Goal: Information Seeking & Learning: Learn about a topic

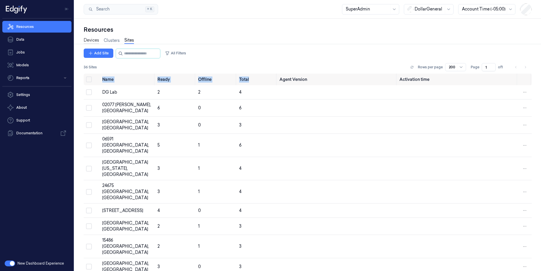
click at [92, 40] on link "Devices" at bounding box center [91, 40] width 15 height 7
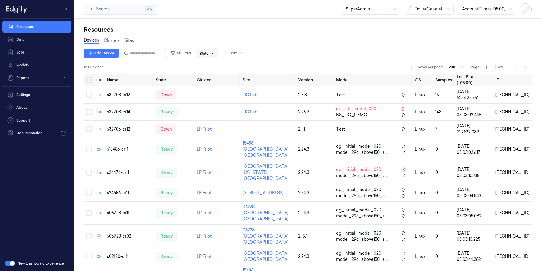
click at [216, 55] on icon at bounding box center [213, 53] width 5 height 5
click at [194, 53] on button "All Filters" at bounding box center [181, 53] width 26 height 9
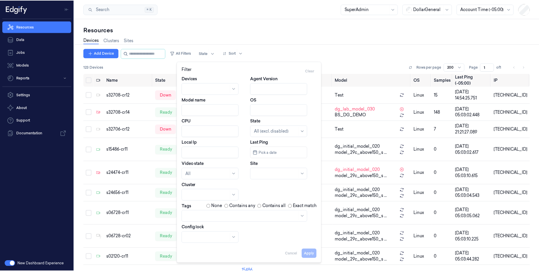
scroll to position [3, 0]
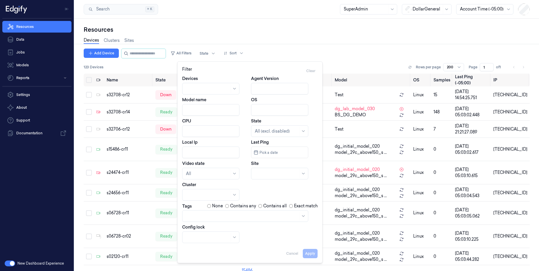
click at [196, 213] on div at bounding box center [242, 216] width 112 height 6
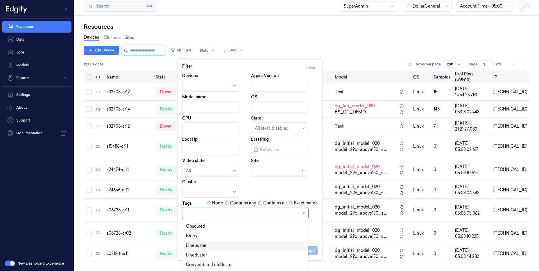
scroll to position [0, 0]
click at [216, 243] on div "POS" at bounding box center [245, 245] width 119 height 6
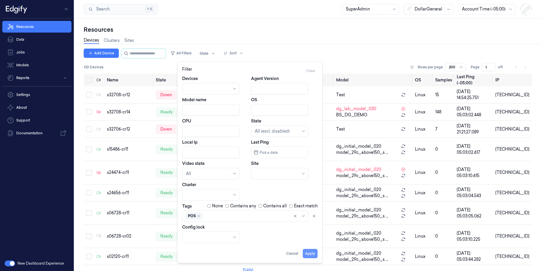
click at [315, 250] on button "Apply" at bounding box center [310, 253] width 15 height 9
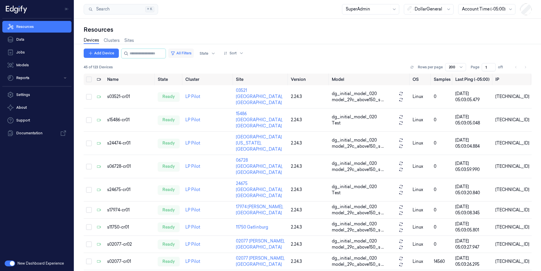
click at [191, 51] on button "All Filters" at bounding box center [181, 53] width 26 height 9
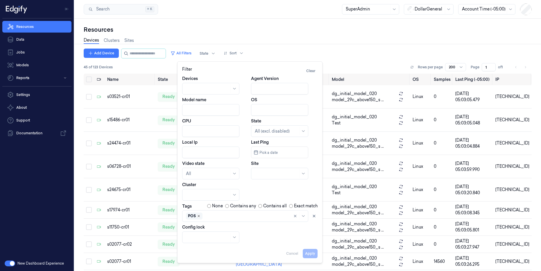
click at [200, 217] on icon "Remove ,POS" at bounding box center [198, 215] width 3 height 3
click at [200, 217] on div at bounding box center [242, 216] width 112 height 8
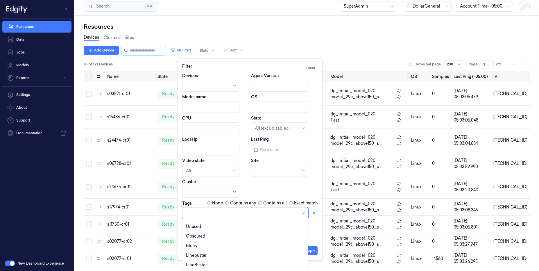
scroll to position [67, 0]
drag, startPoint x: 214, startPoint y: 254, endPoint x: 216, endPoint y: 265, distance: 11.1
click at [216, 265] on div "Econ Mokose POS SCO Convertible Clutter Unused Obscured Blurry Linebuster LineB…" at bounding box center [245, 245] width 123 height 48
click at [217, 265] on div "Convertible_LineBuster" at bounding box center [209, 264] width 47 height 6
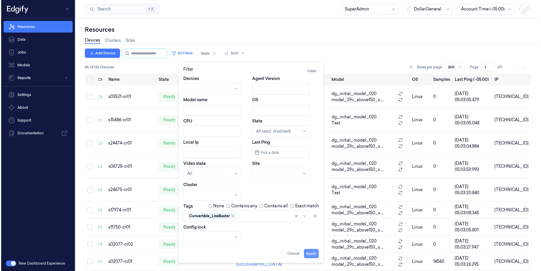
scroll to position [0, 0]
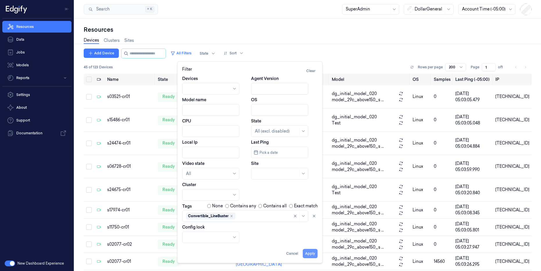
click at [313, 251] on button "Apply" at bounding box center [310, 253] width 15 height 9
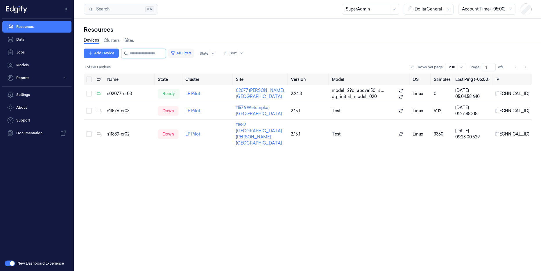
click at [194, 54] on button "All Filters" at bounding box center [181, 53] width 26 height 9
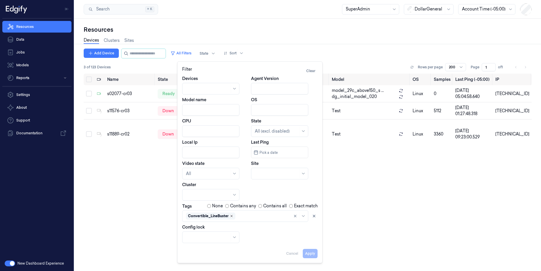
click at [232, 217] on icon "Remove ,Convertible_LineBuster" at bounding box center [231, 215] width 3 height 3
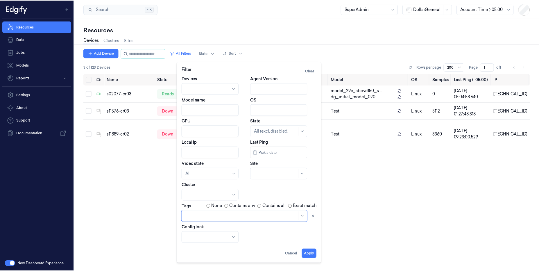
scroll to position [3, 0]
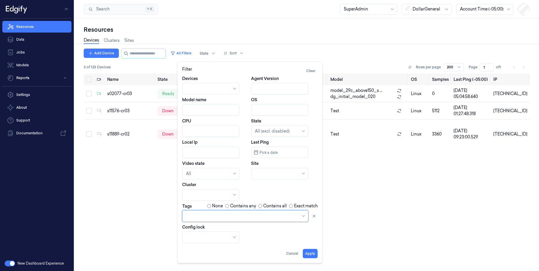
click at [232, 217] on div at bounding box center [242, 216] width 112 height 8
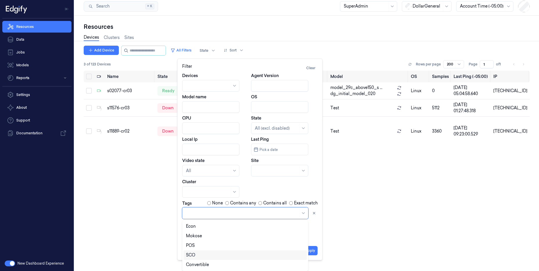
click at [224, 254] on div "SCO" at bounding box center [245, 255] width 119 height 6
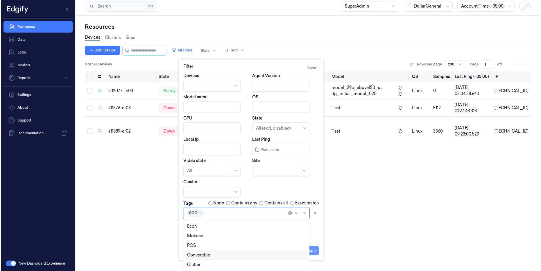
scroll to position [0, 0]
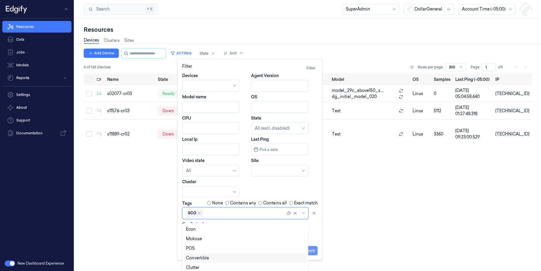
click at [312, 252] on button "Apply" at bounding box center [310, 250] width 15 height 9
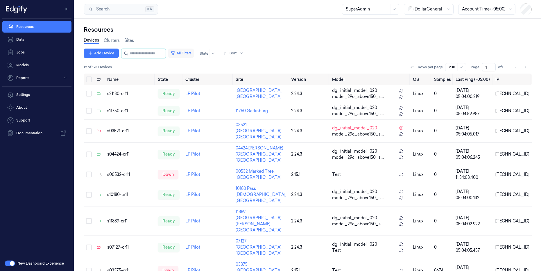
click at [193, 54] on button "All Filters" at bounding box center [181, 53] width 26 height 9
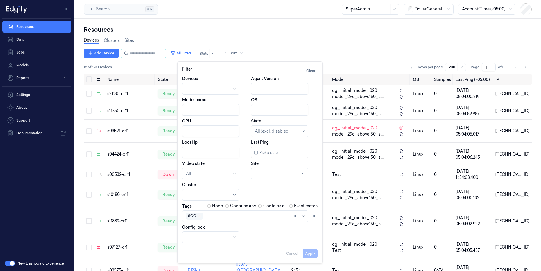
click at [200, 216] on icon "Remove ,SCO" at bounding box center [199, 215] width 3 height 3
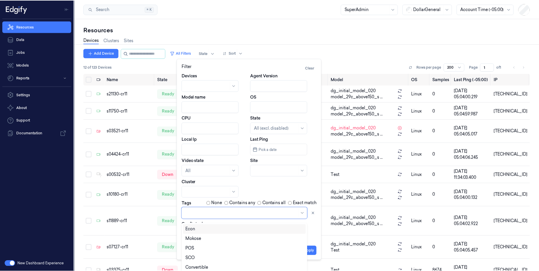
scroll to position [3, 0]
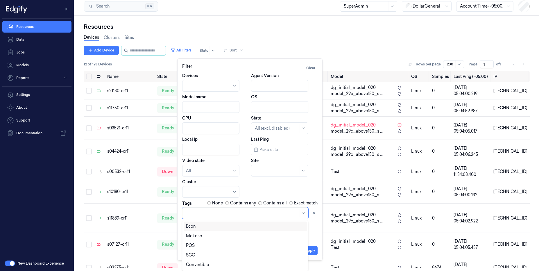
click at [200, 216] on div at bounding box center [242, 213] width 112 height 8
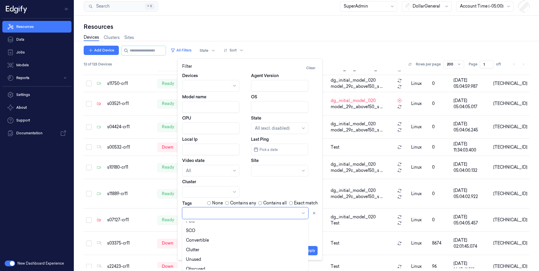
scroll to position [24, 0]
click at [220, 239] on div "Convertible" at bounding box center [245, 241] width 119 height 6
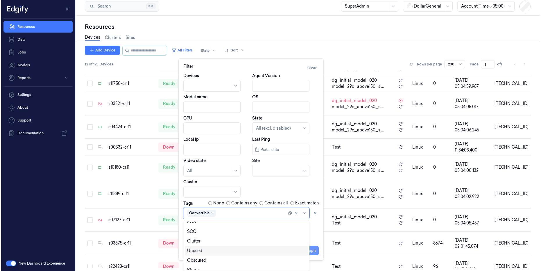
scroll to position [0, 0]
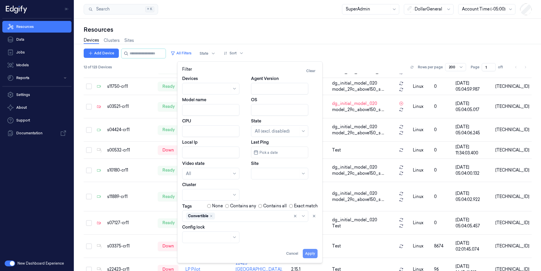
click at [316, 248] on div "Apply Cancel" at bounding box center [249, 251] width 135 height 14
click at [309, 253] on button "Apply" at bounding box center [310, 253] width 15 height 9
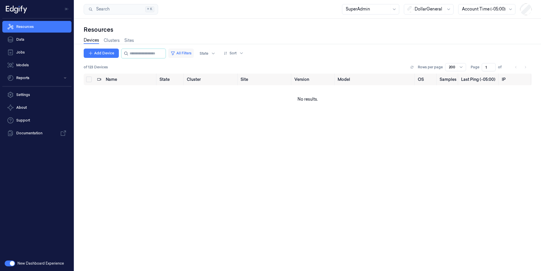
click at [194, 53] on button "All Filters" at bounding box center [181, 53] width 26 height 9
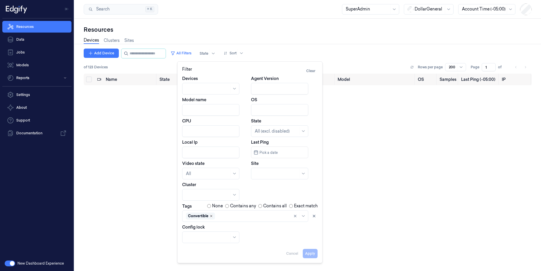
click at [211, 216] on icon "Remove ,Convertible" at bounding box center [211, 216] width 2 height 2
click at [433, 144] on div "Name State Cluster Site Version Model OS Samples Last Ping (-05:00) IP No resul…" at bounding box center [308, 169] width 448 height 193
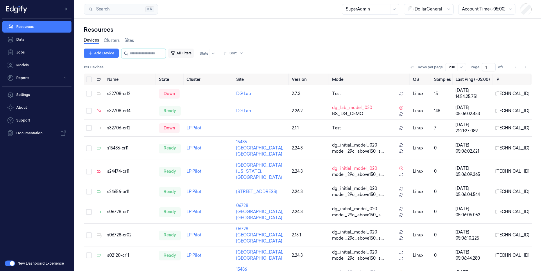
click at [194, 53] on button "All Filters" at bounding box center [181, 53] width 26 height 9
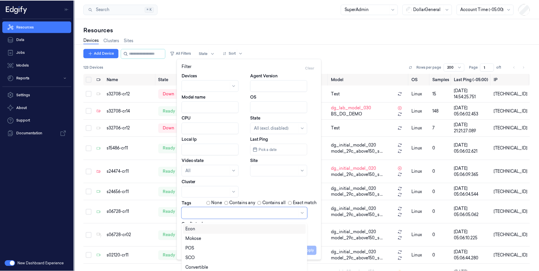
scroll to position [3, 0]
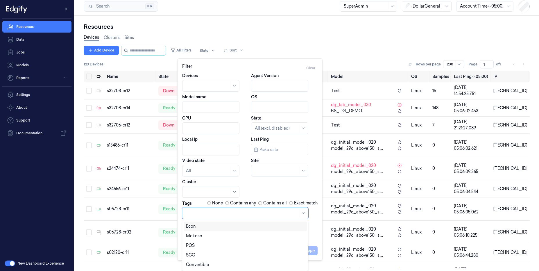
click at [206, 215] on div at bounding box center [242, 213] width 112 height 6
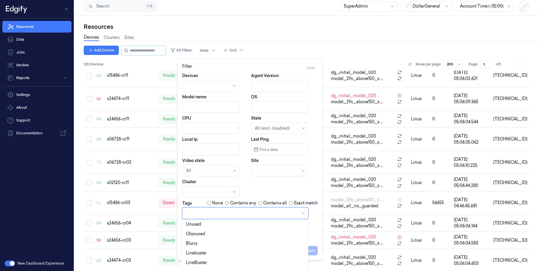
scroll to position [67, 0]
click at [216, 239] on div "Blurry" at bounding box center [245, 236] width 123 height 10
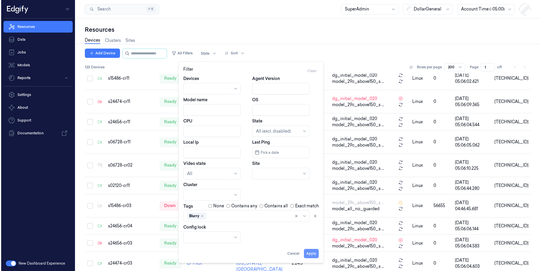
scroll to position [0, 0]
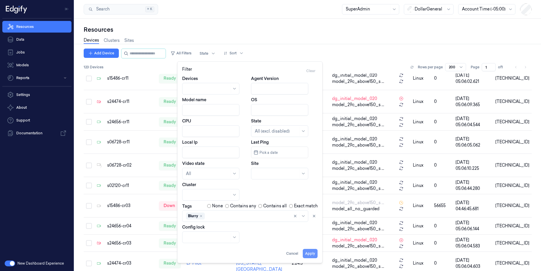
click at [316, 250] on button "Apply" at bounding box center [310, 253] width 15 height 9
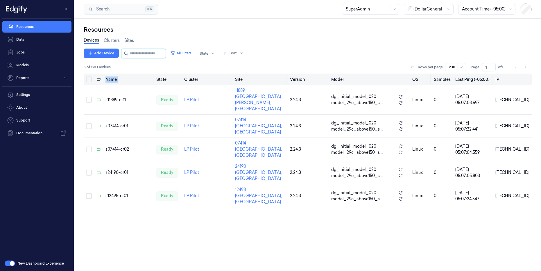
drag, startPoint x: 104, startPoint y: 78, endPoint x: 161, endPoint y: 74, distance: 57.1
click at [158, 77] on tr "Name State Cluster Site Version Model OS Samples Last Ping (-05:00) IP" at bounding box center [308, 79] width 448 height 12
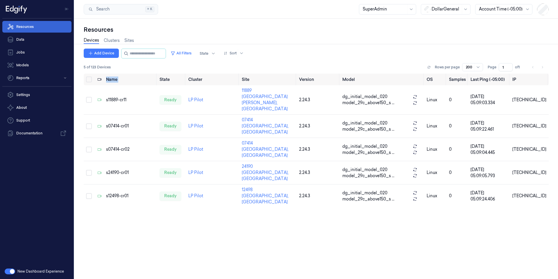
click at [29, 26] on link "Resources" at bounding box center [36, 27] width 69 height 12
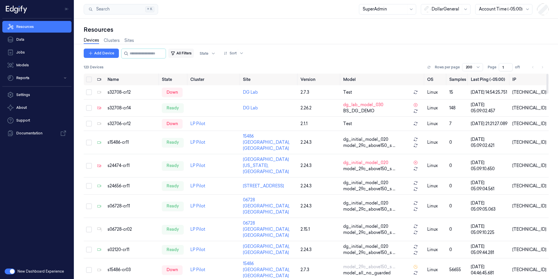
click at [188, 51] on button "All Filters" at bounding box center [181, 53] width 26 height 9
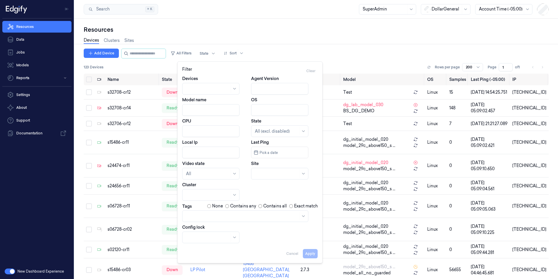
click at [216, 216] on div at bounding box center [242, 216] width 112 height 6
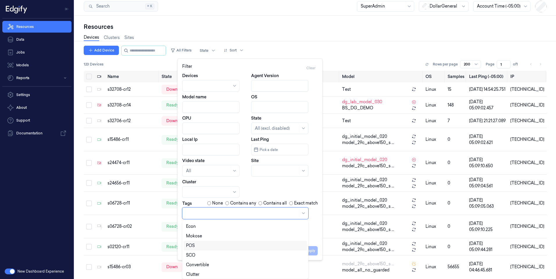
click at [199, 245] on div "POS" at bounding box center [245, 245] width 119 height 6
click at [312, 249] on button "Apply" at bounding box center [310, 250] width 15 height 9
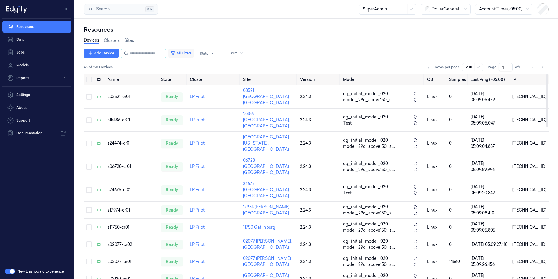
click at [194, 54] on button "All Filters" at bounding box center [181, 53] width 26 height 9
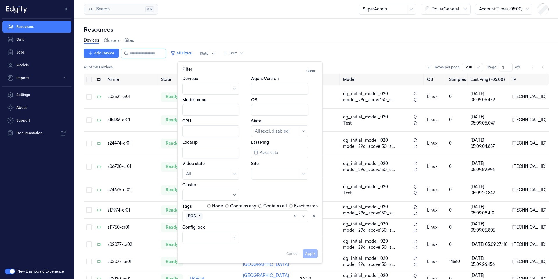
click at [199, 216] on icon "Remove ,POS" at bounding box center [198, 215] width 3 height 3
click at [205, 217] on div at bounding box center [245, 216] width 126 height 12
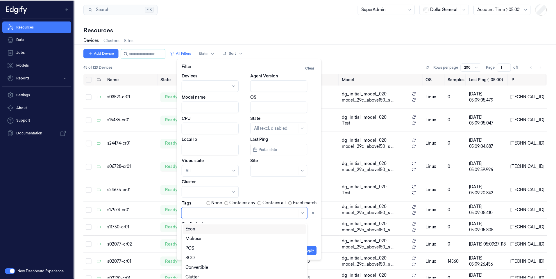
scroll to position [3, 0]
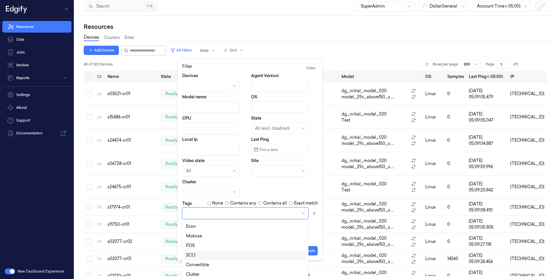
click at [202, 257] on div "SCO" at bounding box center [245, 255] width 119 height 6
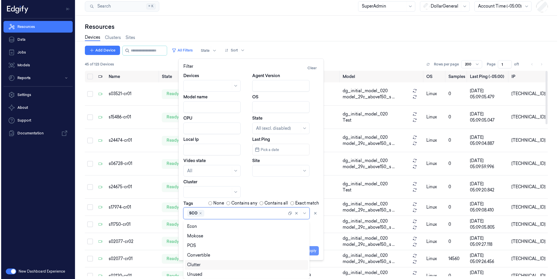
scroll to position [0, 0]
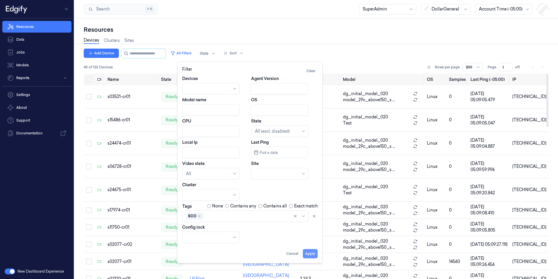
click at [313, 252] on button "Apply" at bounding box center [310, 253] width 15 height 9
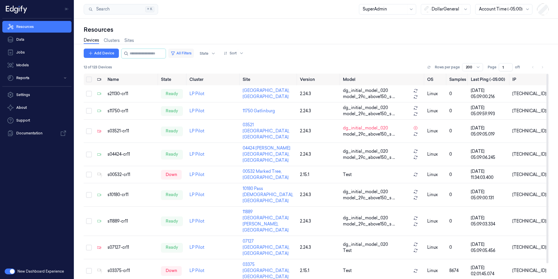
click at [194, 54] on button "All Filters" at bounding box center [181, 53] width 26 height 9
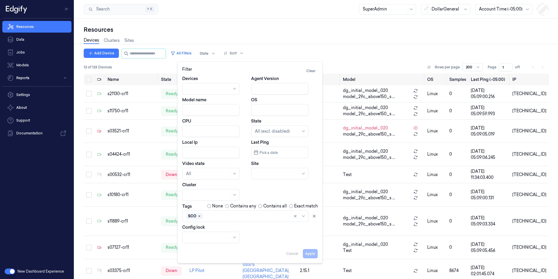
click at [200, 217] on icon "Remove ,SCO" at bounding box center [199, 215] width 3 height 3
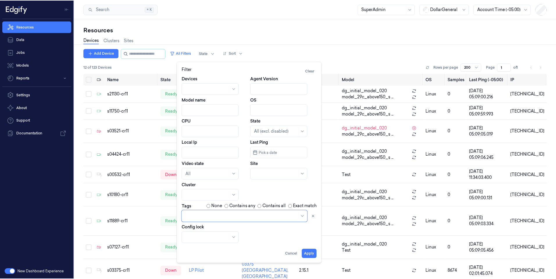
scroll to position [3, 0]
click at [200, 217] on div at bounding box center [245, 216] width 126 height 12
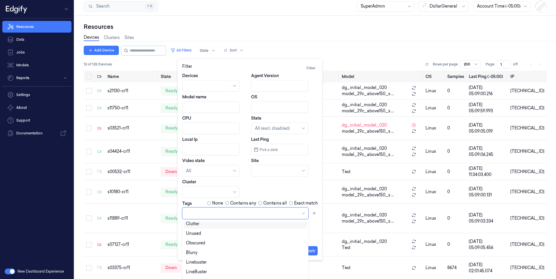
scroll to position [59, 0]
click at [218, 260] on div "LineBuster" at bounding box center [245, 263] width 119 height 6
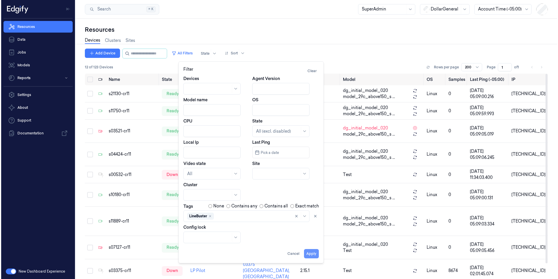
scroll to position [0, 0]
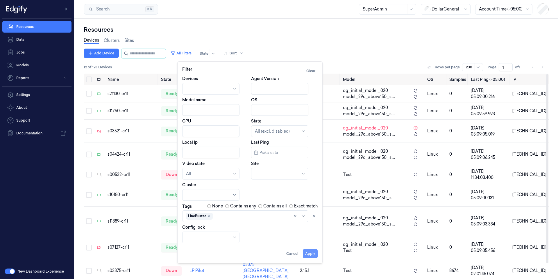
click at [314, 250] on button "Apply" at bounding box center [310, 253] width 15 height 9
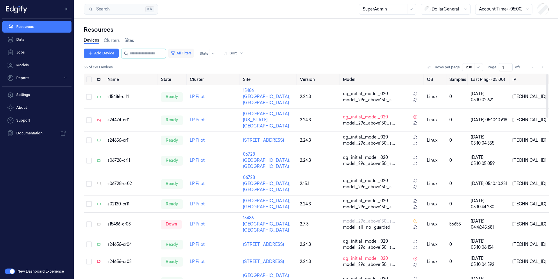
click at [194, 54] on button "All Filters" at bounding box center [181, 53] width 26 height 9
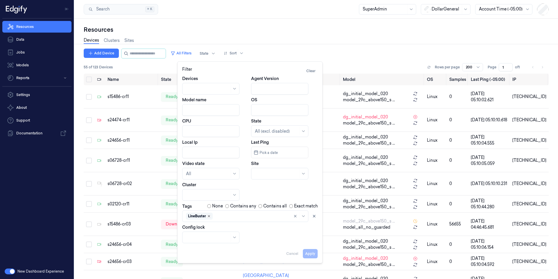
click at [209, 215] on icon "Remove ,LineBuster" at bounding box center [208, 215] width 3 height 3
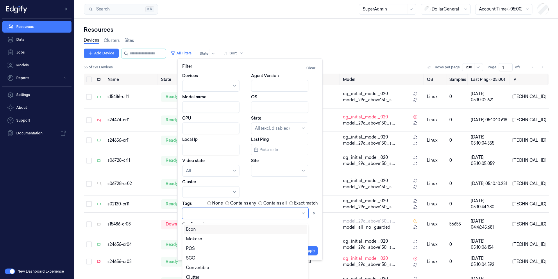
click at [209, 215] on div at bounding box center [242, 213] width 112 height 6
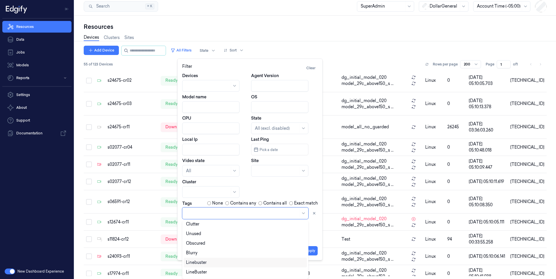
scroll to position [59, 0]
click at [214, 270] on div "Convertible_LineBuster" at bounding box center [209, 272] width 47 height 6
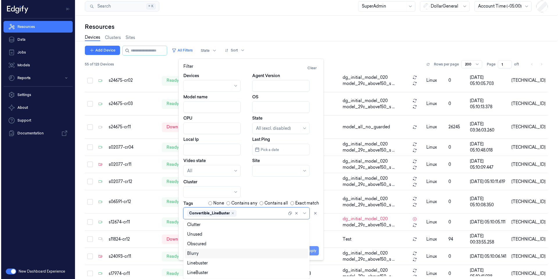
scroll to position [0, 0]
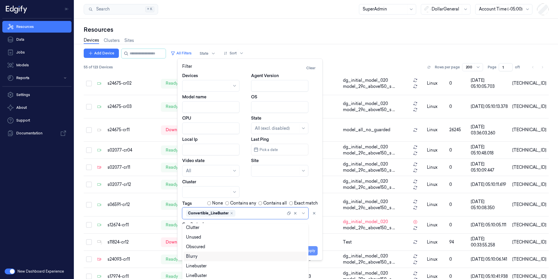
click at [315, 250] on button "Apply" at bounding box center [310, 250] width 15 height 9
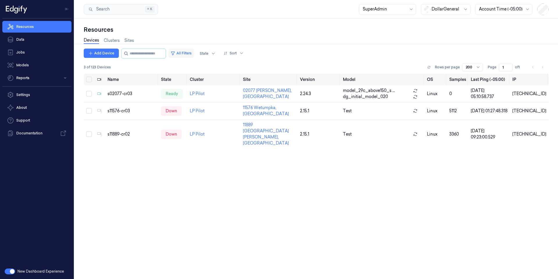
click at [194, 54] on button "All Filters" at bounding box center [181, 53] width 26 height 9
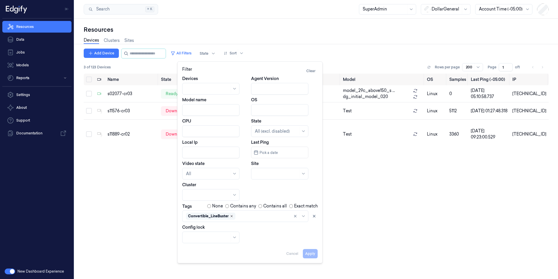
click at [233, 216] on icon "Remove ,Convertible_LineBuster" at bounding box center [231, 215] width 3 height 3
click at [232, 216] on div at bounding box center [242, 216] width 112 height 8
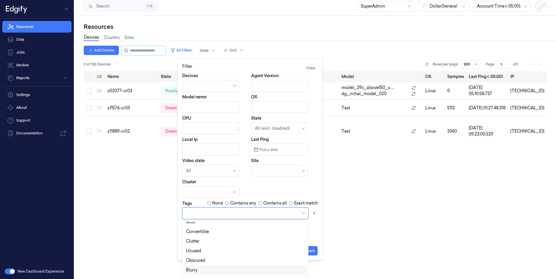
scroll to position [59, 0]
click at [403, 207] on div "Name State Cluster Site Version Model OS Samples Last Ping (-05:00) IP s02077-c…" at bounding box center [315, 171] width 463 height 200
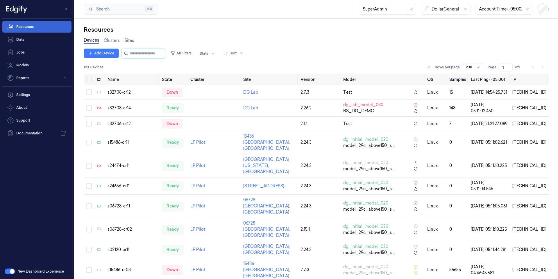
click at [31, 27] on link "Resources" at bounding box center [36, 27] width 69 height 12
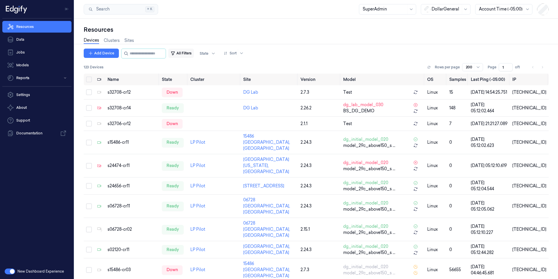
click at [192, 54] on button "All Filters" at bounding box center [181, 53] width 26 height 9
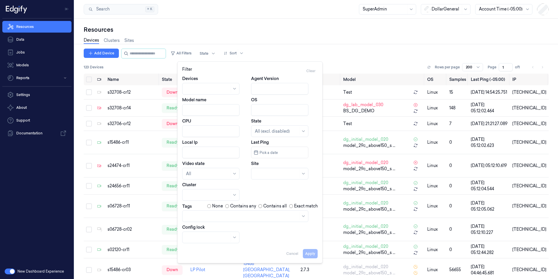
click at [280, 42] on div "Devices Clusters Sites" at bounding box center [316, 41] width 465 height 15
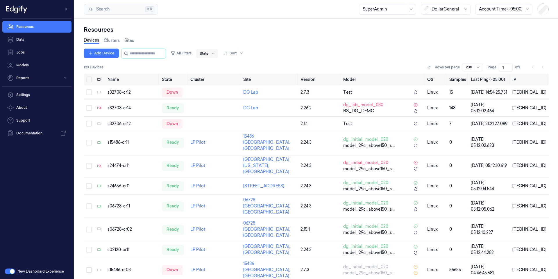
click at [217, 56] on div at bounding box center [212, 53] width 7 height 9
click at [114, 39] on link "Clusters" at bounding box center [112, 40] width 16 height 7
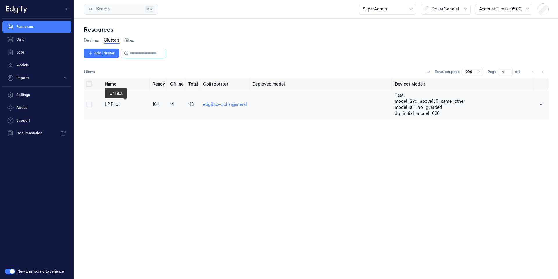
click at [128, 106] on div "LP Pilot" at bounding box center [126, 104] width 43 height 6
drag, startPoint x: 151, startPoint y: 104, endPoint x: 193, endPoint y: 106, distance: 42.5
click at [193, 106] on tr "LP Pilot 104 14 118 edgibox-dollargeneral Test model_29c_above150_same_other mo…" at bounding box center [316, 104] width 465 height 29
copy tr "104 14 118"
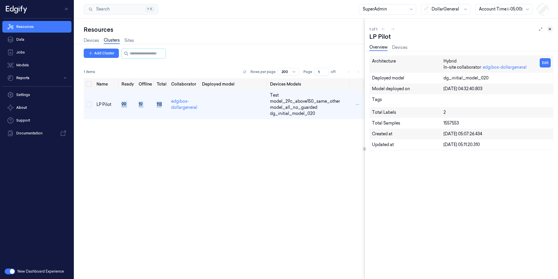
click at [541, 28] on icon at bounding box center [550, 29] width 2 height 2
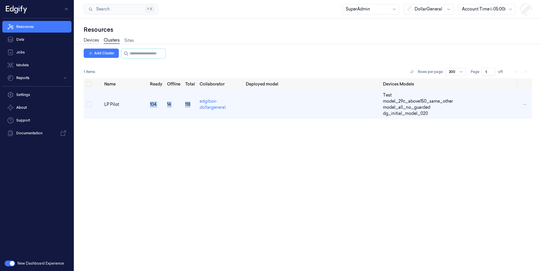
click at [94, 40] on link "Devices" at bounding box center [91, 40] width 15 height 7
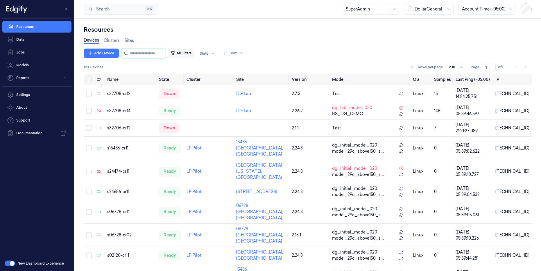
click at [194, 53] on button "All Filters" at bounding box center [181, 53] width 26 height 9
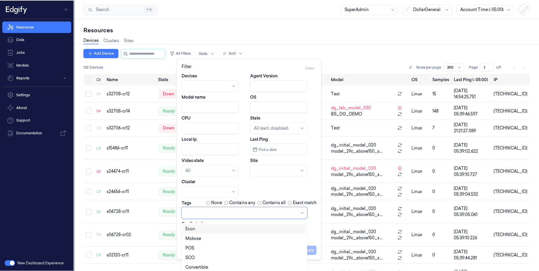
scroll to position [3, 0]
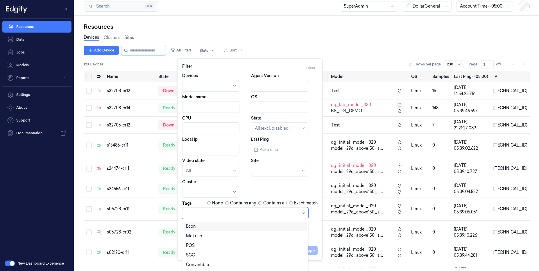
click at [202, 216] on div at bounding box center [242, 213] width 112 height 8
click at [215, 238] on div "Unused" at bounding box center [245, 240] width 119 height 6
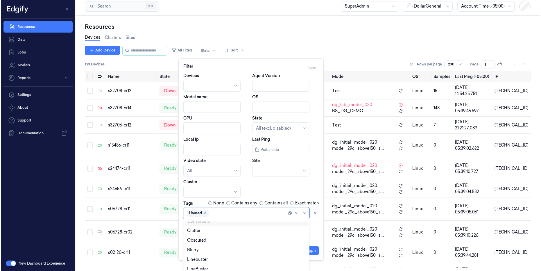
scroll to position [0, 0]
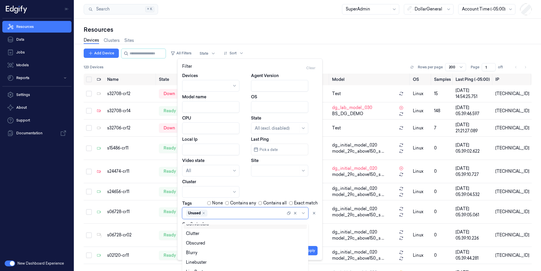
click at [221, 213] on div at bounding box center [247, 213] width 77 height 6
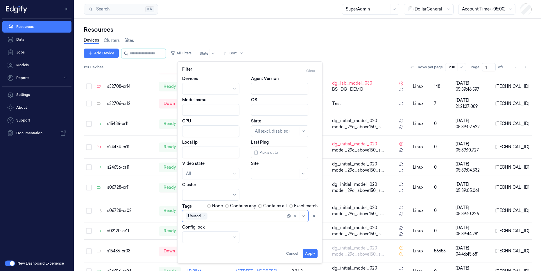
scroll to position [26, 0]
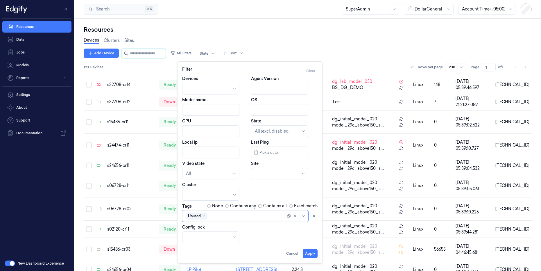
click at [286, 46] on div "Devices Clusters Sites" at bounding box center [308, 41] width 448 height 15
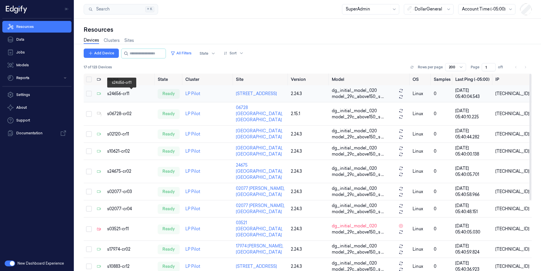
click at [116, 96] on div "s24656-cr11" at bounding box center [130, 94] width 46 height 6
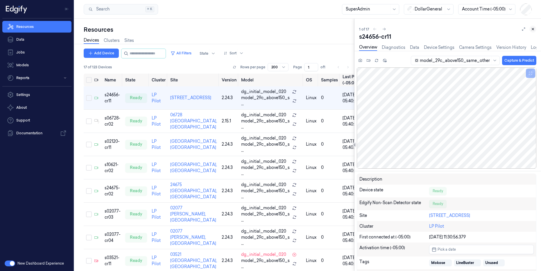
click at [531, 30] on icon at bounding box center [533, 29] width 4 height 4
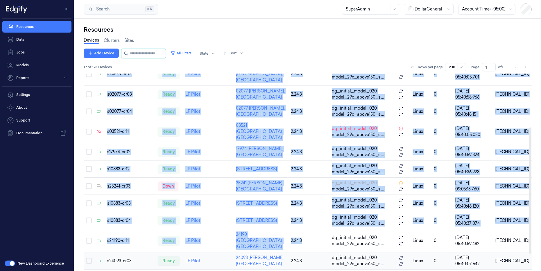
scroll to position [110, 0]
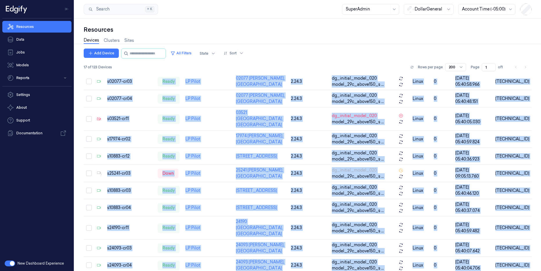
drag, startPoint x: 107, startPoint y: 78, endPoint x: 480, endPoint y: 270, distance: 419.4
click at [480, 270] on div "Add Device All Filters State Sort 17 of 123 Devices Rows per page 200 Page 1 of…" at bounding box center [308, 160] width 448 height 222
copy div "Name State Cluster Site Version Model OS Samples Last Ping (-05:00) IP s24656-c…"
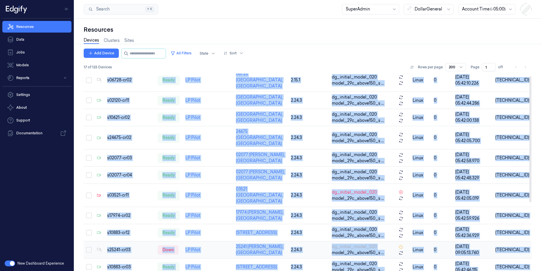
scroll to position [0, 0]
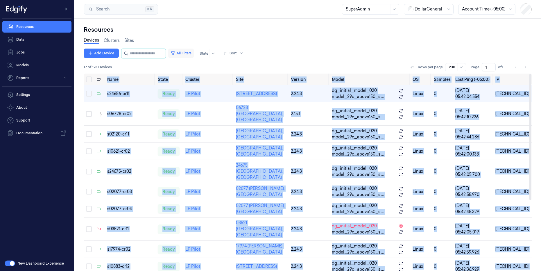
click at [191, 55] on button "All Filters" at bounding box center [181, 53] width 26 height 9
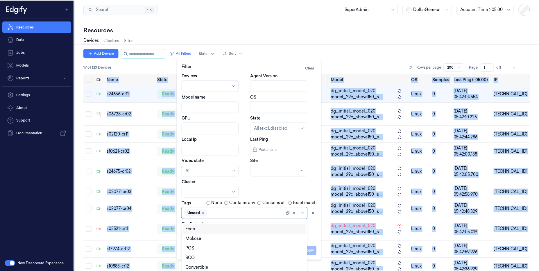
scroll to position [3, 0]
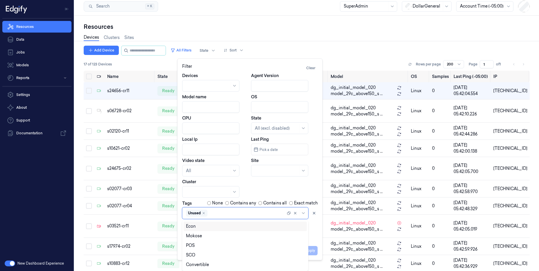
click at [206, 216] on div "Unused" at bounding box center [236, 213] width 100 height 8
click at [203, 214] on icon "Remove ,Unused" at bounding box center [203, 212] width 3 height 3
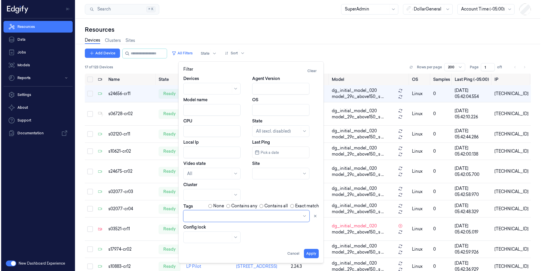
scroll to position [0, 0]
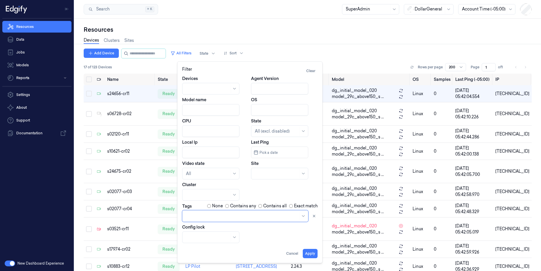
click at [203, 214] on div at bounding box center [242, 216] width 112 height 6
click at [206, 212] on div at bounding box center [242, 216] width 112 height 8
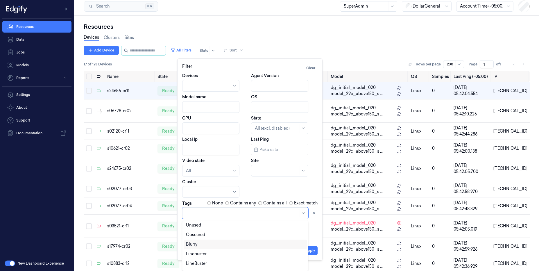
scroll to position [67, 0]
click at [206, 236] on div "Blurry" at bounding box center [245, 236] width 119 height 6
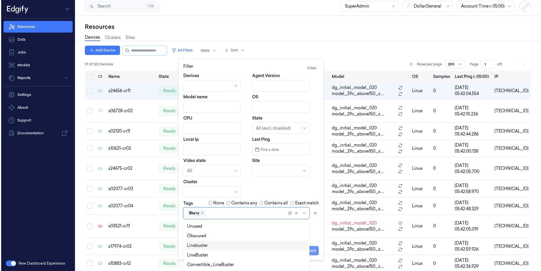
scroll to position [0, 0]
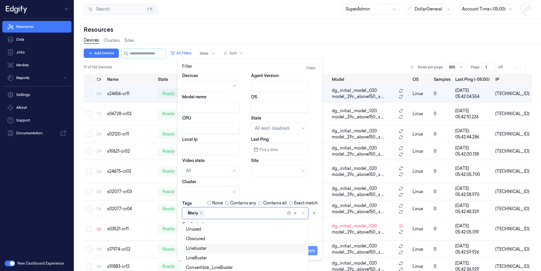
click at [315, 250] on button "Apply" at bounding box center [310, 250] width 15 height 9
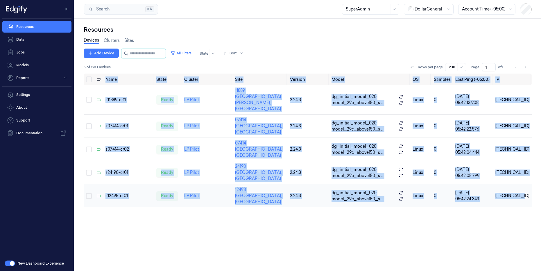
drag, startPoint x: 105, startPoint y: 77, endPoint x: 530, endPoint y: 168, distance: 435.0
click at [530, 168] on table "Name State Cluster Site Version Model OS Samples Last Ping (-05:00) IP s11889-c…" at bounding box center [308, 140] width 448 height 134
copy table "Name State Cluster Site Version Model OS Samples Last Ping (-05:00) IP s11889-c…"
click at [194, 51] on button "All Filters" at bounding box center [181, 53] width 26 height 9
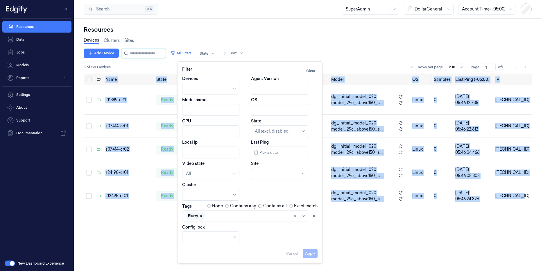
click at [201, 217] on icon "Remove ,Blurry" at bounding box center [200, 215] width 3 height 3
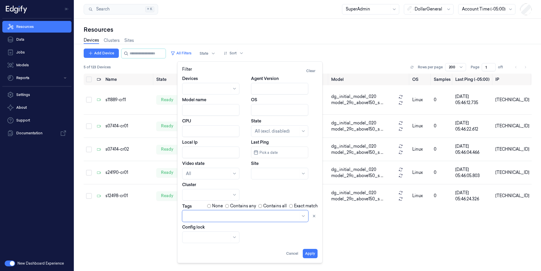
click at [201, 216] on div at bounding box center [242, 216] width 112 height 8
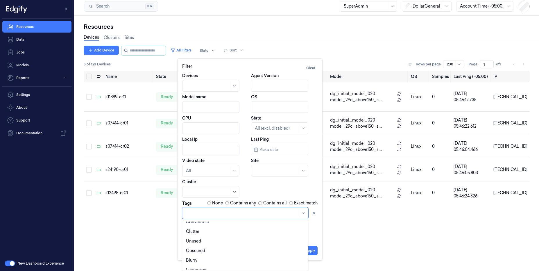
scroll to position [41, 0]
click at [220, 240] on div "Unused" at bounding box center [245, 243] width 119 height 6
click at [317, 250] on button "Apply" at bounding box center [310, 250] width 15 height 9
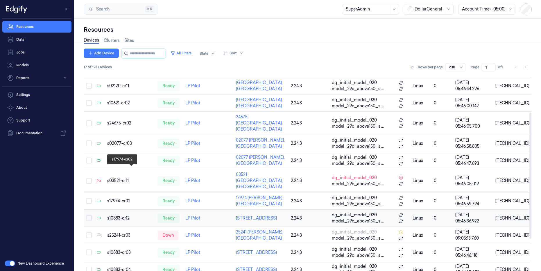
scroll to position [61, 0]
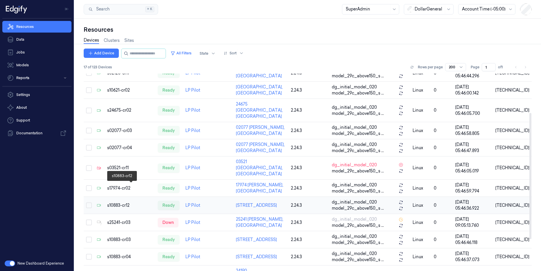
click at [121, 202] on div "s10883-cr12" at bounding box center [130, 205] width 46 height 6
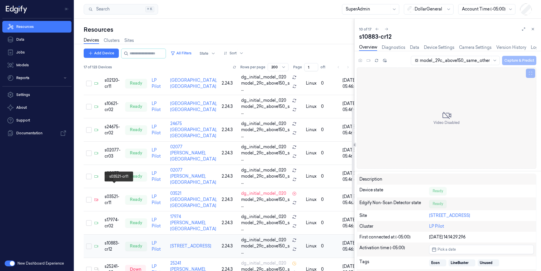
scroll to position [76, 0]
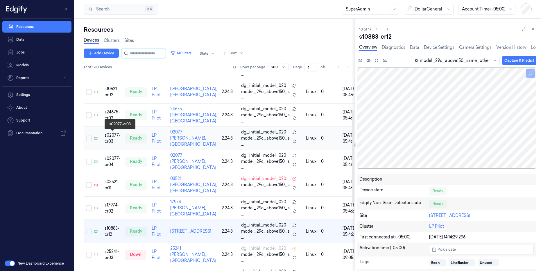
click at [111, 134] on div "s02077-cr03" at bounding box center [113, 138] width 16 height 12
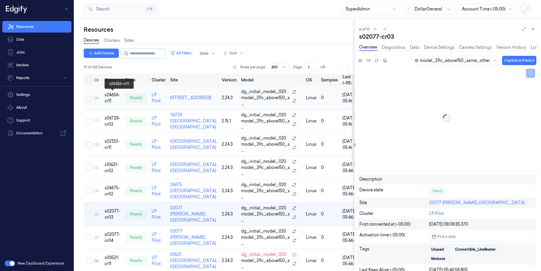
click at [110, 98] on div "s24656-cr11" at bounding box center [113, 98] width 16 height 12
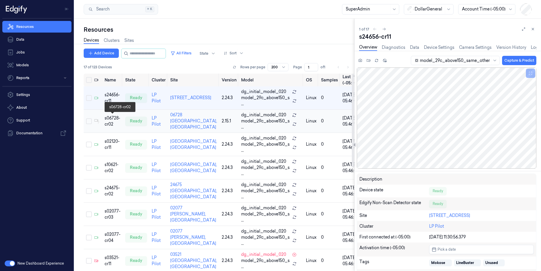
click at [110, 123] on div "s06728-cr02" at bounding box center [113, 121] width 16 height 12
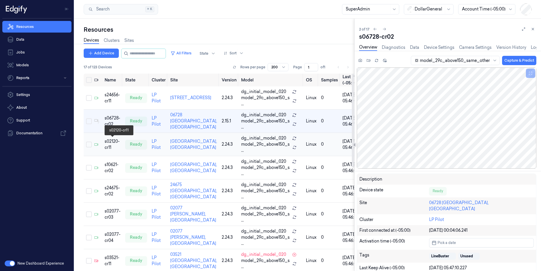
click at [113, 147] on div "s02120-cr11" at bounding box center [113, 144] width 16 height 12
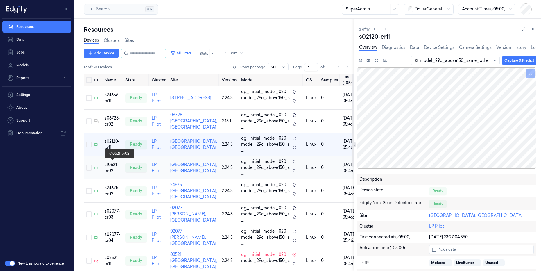
click at [116, 168] on div "s10621-cr02" at bounding box center [113, 168] width 16 height 12
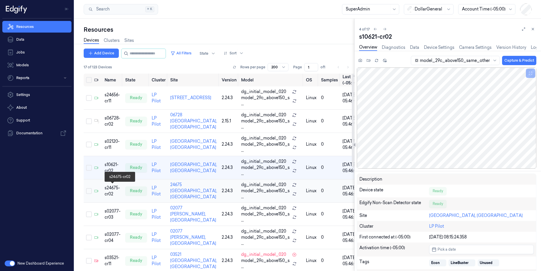
click at [114, 192] on div "s24675-cr02" at bounding box center [113, 191] width 16 height 12
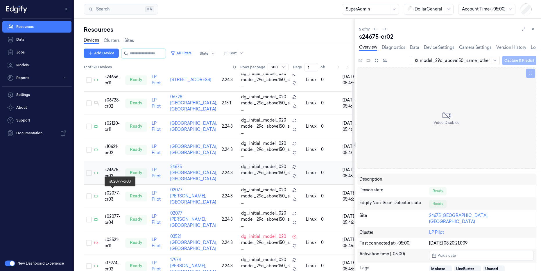
scroll to position [19, 0]
click at [109, 192] on div "s02077-cr03" at bounding box center [113, 195] width 16 height 12
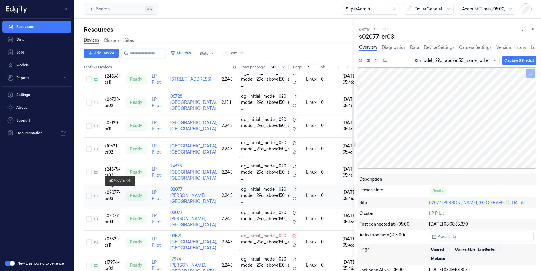
scroll to position [42, 0]
